Goal: Check status: Check status

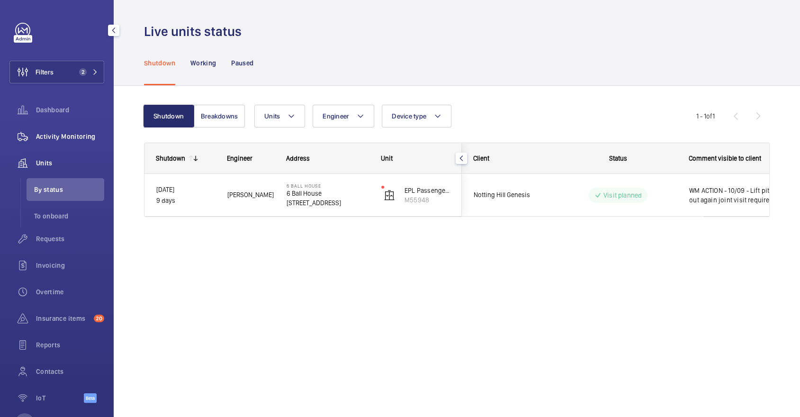
click at [45, 140] on span "Activity Monitoring" at bounding box center [70, 136] width 68 height 9
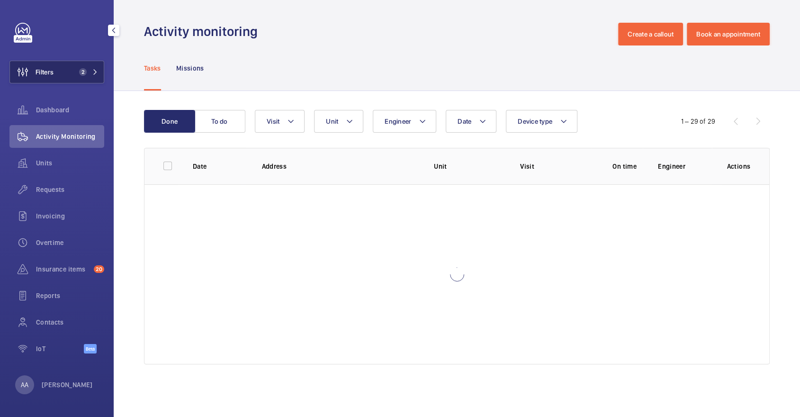
click at [82, 73] on span "2" at bounding box center [83, 72] width 8 height 8
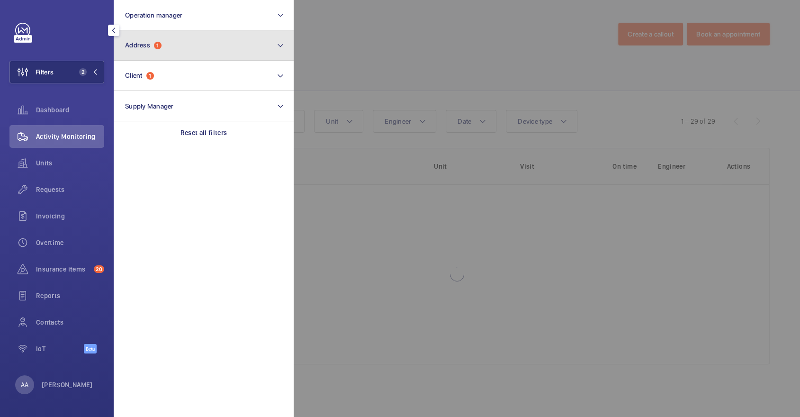
click at [165, 53] on button "Address 1" at bounding box center [204, 45] width 180 height 30
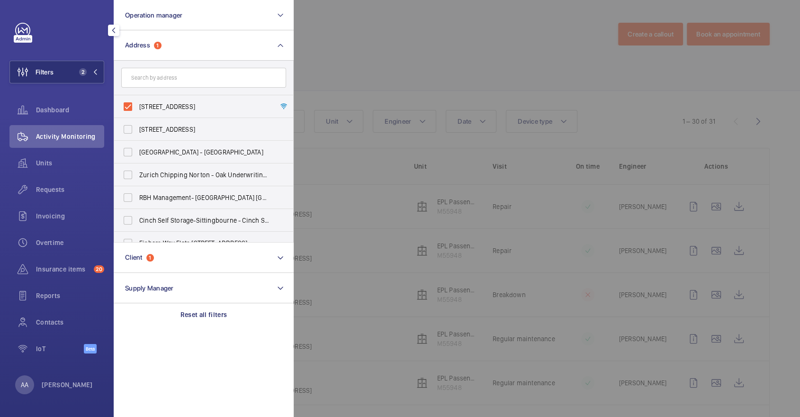
click at [165, 98] on label "[STREET_ADDRESS]" at bounding box center [196, 106] width 165 height 23
click at [137, 98] on input "[STREET_ADDRESS]" at bounding box center [127, 106] width 19 height 19
checkbox input "false"
click at [73, 187] on span "Requests" at bounding box center [70, 189] width 68 height 9
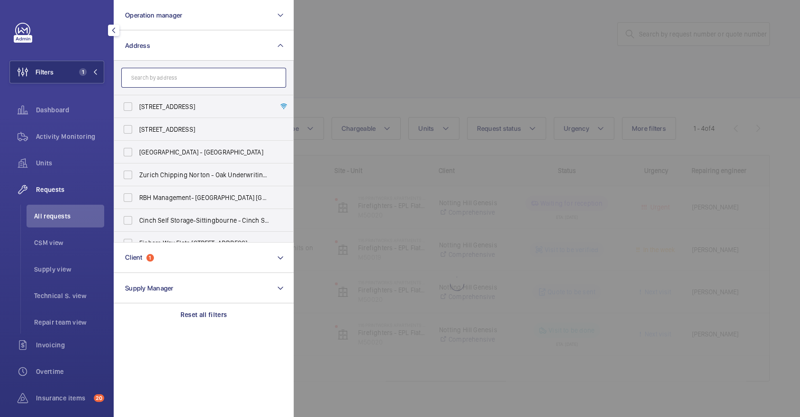
click at [167, 69] on input "text" at bounding box center [203, 78] width 165 height 20
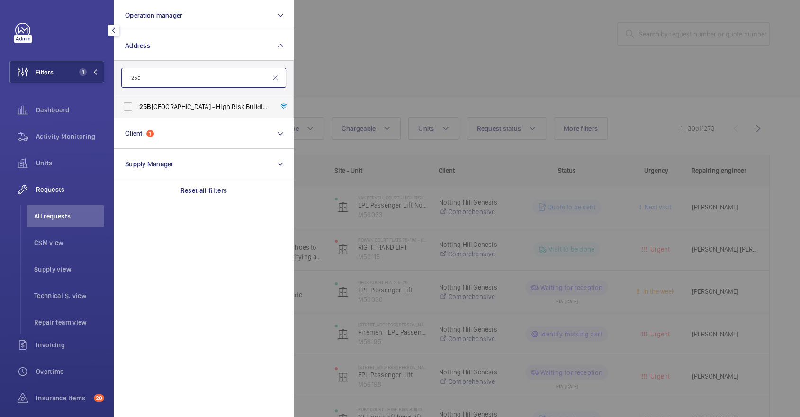
type input "25b"
click at [186, 106] on span "[STREET_ADDRESS]" at bounding box center [204, 106] width 130 height 9
click at [137, 106] on input "[STREET_ADDRESS]" at bounding box center [127, 106] width 19 height 19
checkbox input "true"
click at [394, 101] on div at bounding box center [694, 208] width 800 height 417
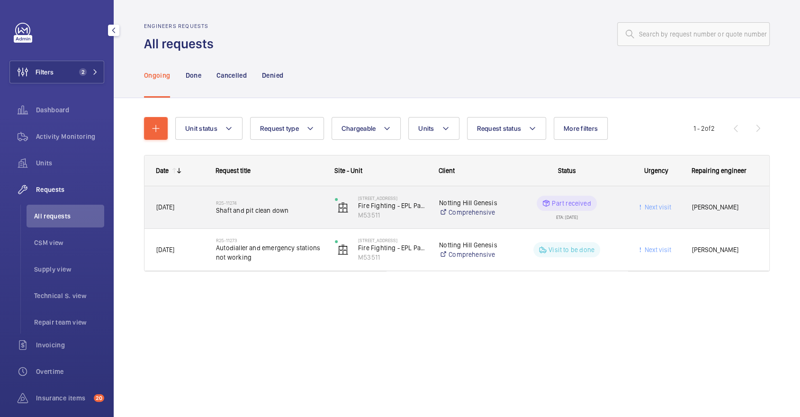
click at [271, 200] on h2 "R25-11274" at bounding box center [269, 203] width 107 height 6
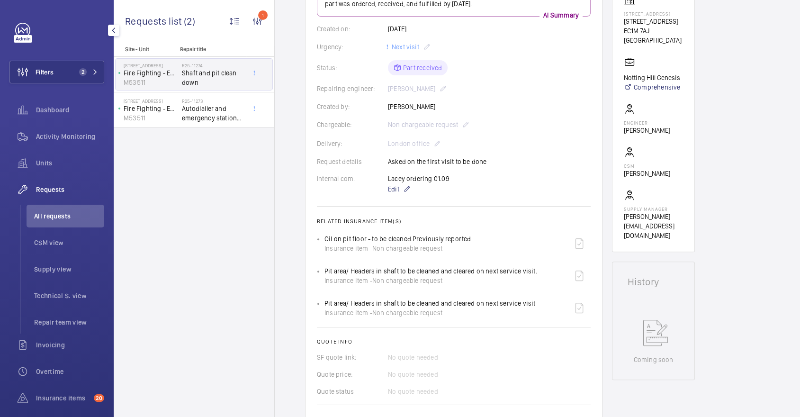
scroll to position [177, 0]
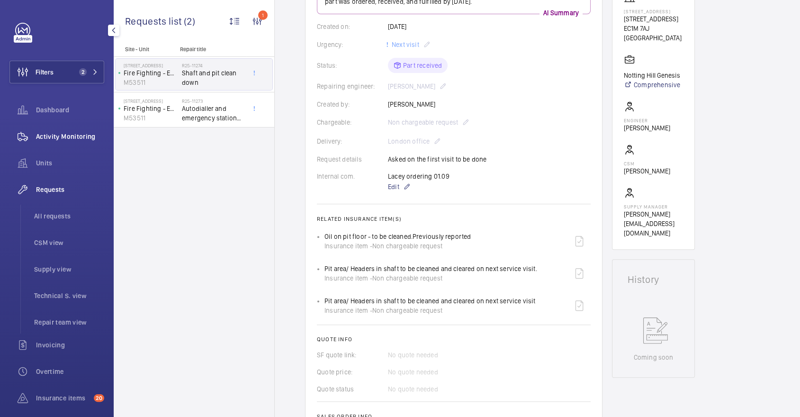
click at [88, 138] on span "Activity Monitoring" at bounding box center [70, 136] width 68 height 9
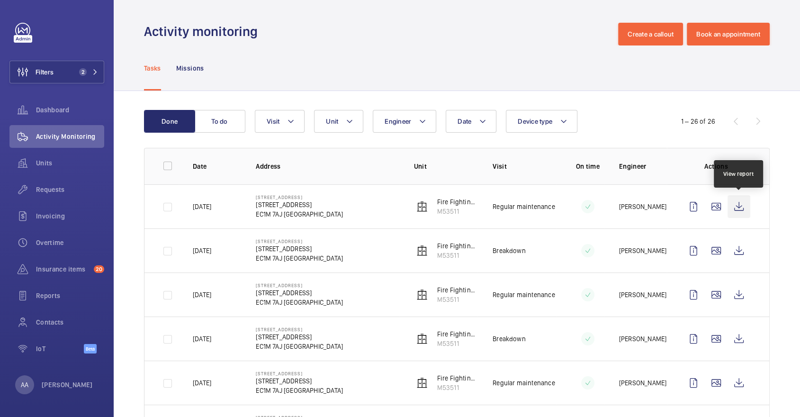
click at [744, 204] on wm-front-icon-button at bounding box center [738, 206] width 23 height 23
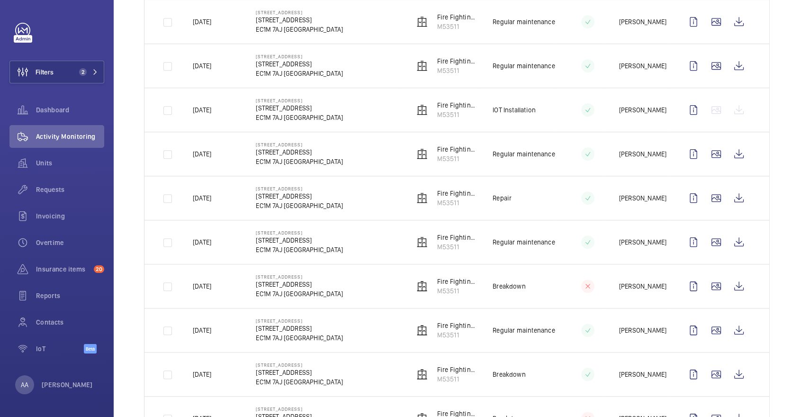
scroll to position [240, 0]
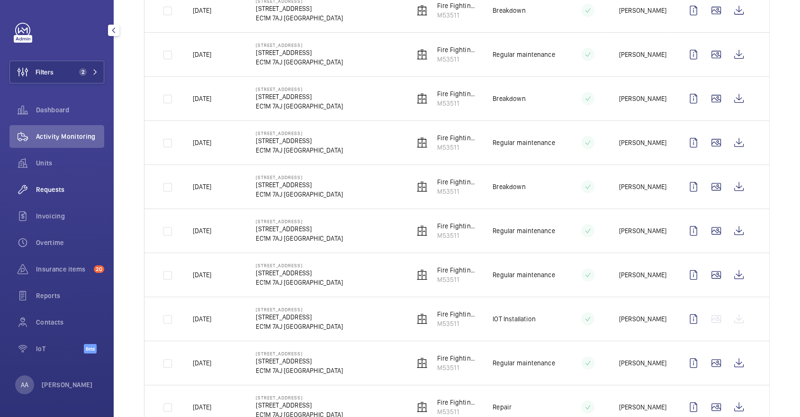
click at [71, 190] on span "Requests" at bounding box center [70, 189] width 68 height 9
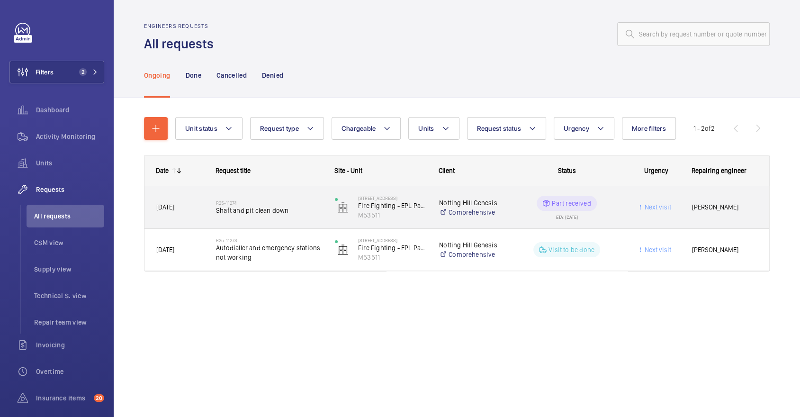
click at [285, 192] on div "R25-11274 Shaft and pit clean down" at bounding box center [264, 207] width 118 height 43
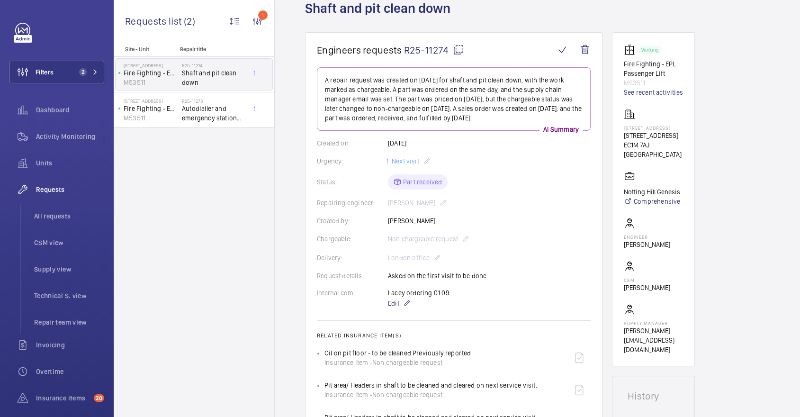
scroll to position [62, 0]
